Goal: Check status: Check status

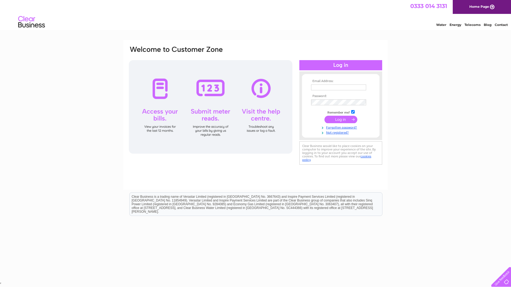
click at [314, 87] on input "text" at bounding box center [338, 88] width 55 height 6
type input "links-house@supanet.com"
click at [340, 120] on input "submit" at bounding box center [341, 119] width 33 height 7
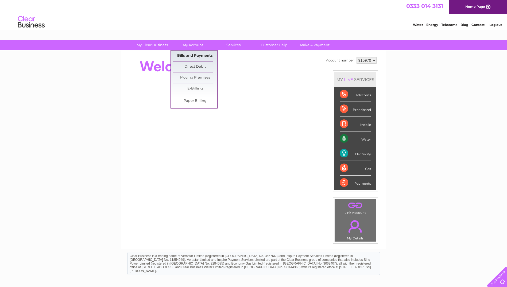
click at [188, 54] on link "Bills and Payments" at bounding box center [195, 56] width 44 height 11
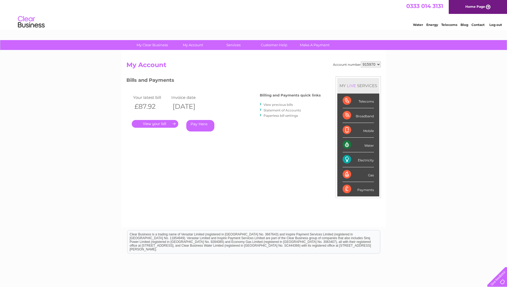
click at [163, 124] on link "." at bounding box center [155, 124] width 47 height 8
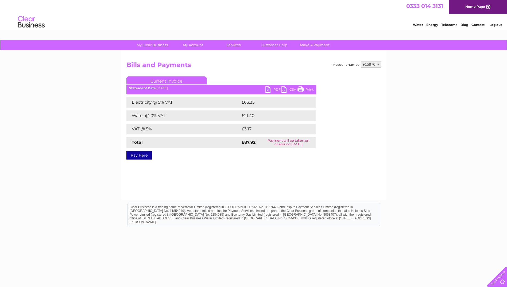
click at [495, 25] on link "Log out" at bounding box center [496, 25] width 13 height 4
